Goal: Task Accomplishment & Management: Use online tool/utility

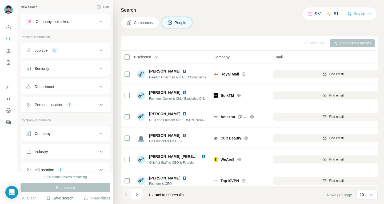
click at [61, 199] on button "Save search" at bounding box center [59, 198] width 27 height 5
click at [65, 175] on div "Save search" at bounding box center [75, 178] width 56 height 11
click at [62, 199] on button "Save search" at bounding box center [59, 198] width 27 height 5
click at [66, 178] on div "Save search" at bounding box center [75, 178] width 56 height 11
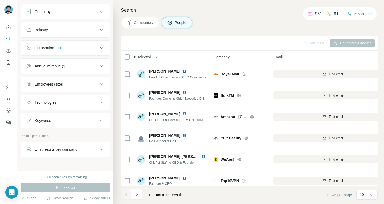
scroll to position [132, 0]
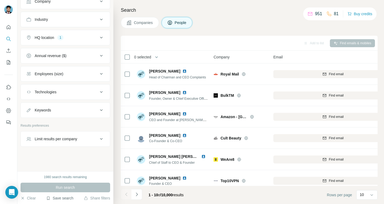
click at [64, 200] on button "Save search" at bounding box center [59, 198] width 27 height 5
click at [67, 189] on div "View my saved searches" at bounding box center [75, 189] width 56 height 11
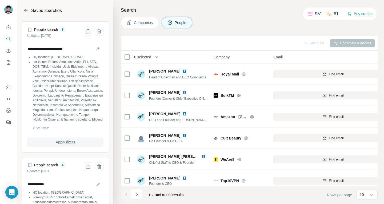
click at [62, 142] on span "Apply filters" at bounding box center [65, 142] width 19 height 5
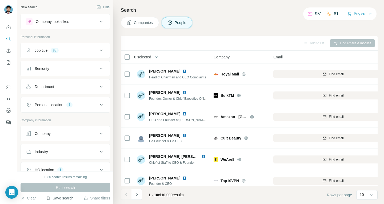
click at [65, 198] on button "Save search" at bounding box center [59, 198] width 27 height 5
click at [73, 187] on div "View my saved searches" at bounding box center [75, 189] width 56 height 11
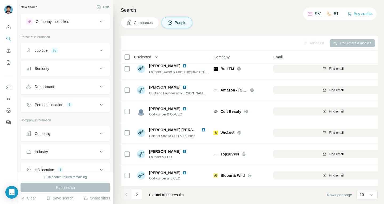
scroll to position [80, 0]
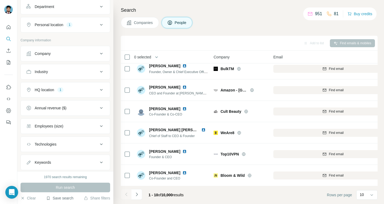
click at [62, 197] on button "Save search" at bounding box center [59, 198] width 27 height 5
click at [69, 190] on div "View my saved searches" at bounding box center [75, 189] width 56 height 11
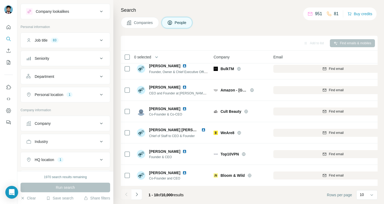
scroll to position [0, 0]
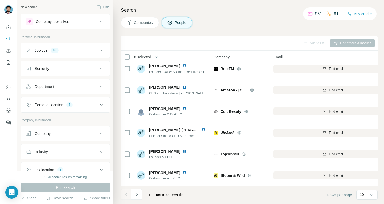
click at [61, 137] on button "Company" at bounding box center [65, 133] width 89 height 13
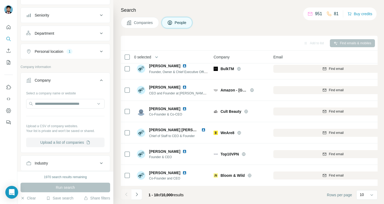
scroll to position [80, 0]
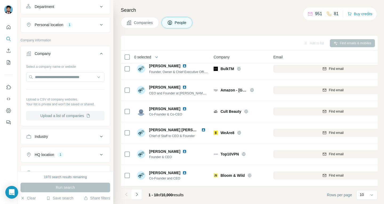
click at [65, 117] on button "Upload a list of companies" at bounding box center [65, 116] width 78 height 10
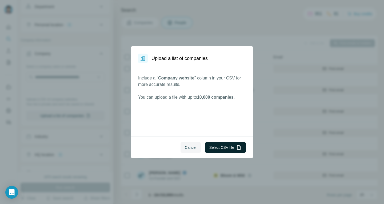
click at [221, 147] on button "Select CSV file" at bounding box center [225, 147] width 41 height 11
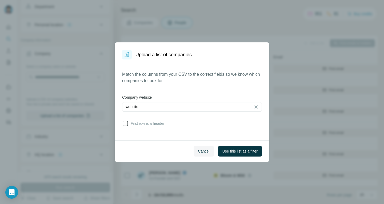
click at [126, 122] on icon at bounding box center [125, 123] width 6 height 6
click at [231, 150] on span "Use this list as a filter" at bounding box center [240, 151] width 35 height 5
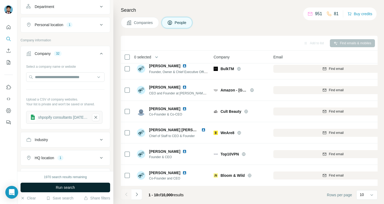
click at [74, 185] on span "Run search" at bounding box center [65, 187] width 19 height 5
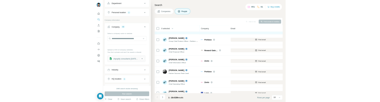
scroll to position [0, 0]
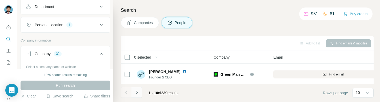
click at [141, 91] on button "Navigate to next page" at bounding box center [137, 92] width 11 height 11
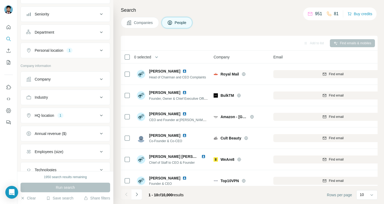
scroll to position [53, 0]
click at [61, 82] on div "Company" at bounding box center [62, 80] width 72 height 5
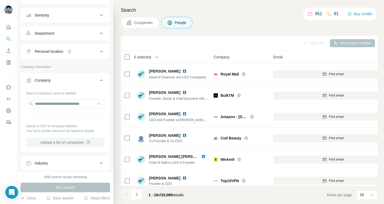
click at [62, 101] on button "Upload a list of companies" at bounding box center [65, 143] width 78 height 10
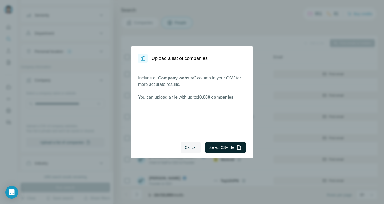
click at [225, 101] on button "Select CSV file" at bounding box center [225, 147] width 41 height 11
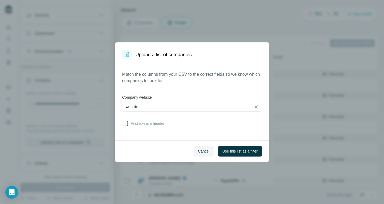
click at [151, 101] on span "First row is a header" at bounding box center [147, 123] width 36 height 5
click at [237, 101] on span "Use this list as a filter" at bounding box center [240, 151] width 35 height 5
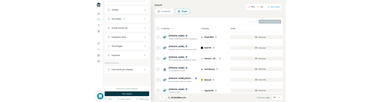
scroll to position [200, 0]
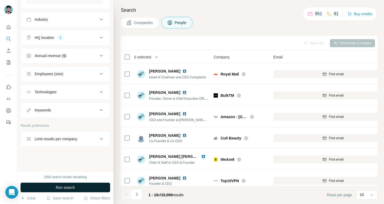
click at [77, 101] on button "Run search" at bounding box center [66, 188] width 90 height 10
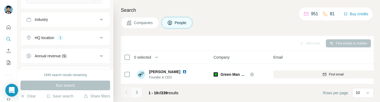
click at [137, 93] on icon "Navigate to next page" at bounding box center [136, 91] width 5 height 5
